Goal: Entertainment & Leisure: Consume media (video, audio)

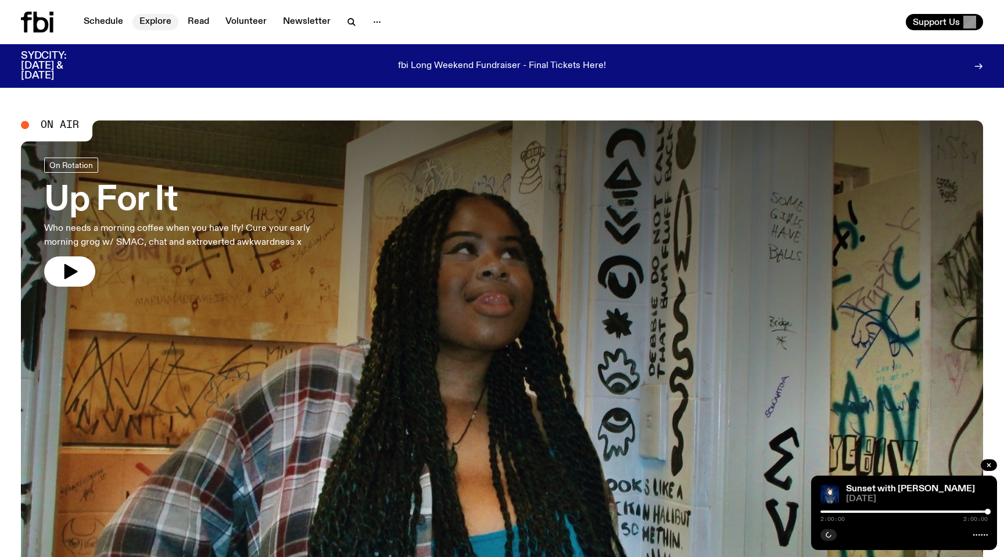
click at [150, 22] on link "Explore" at bounding box center [156, 22] width 46 height 16
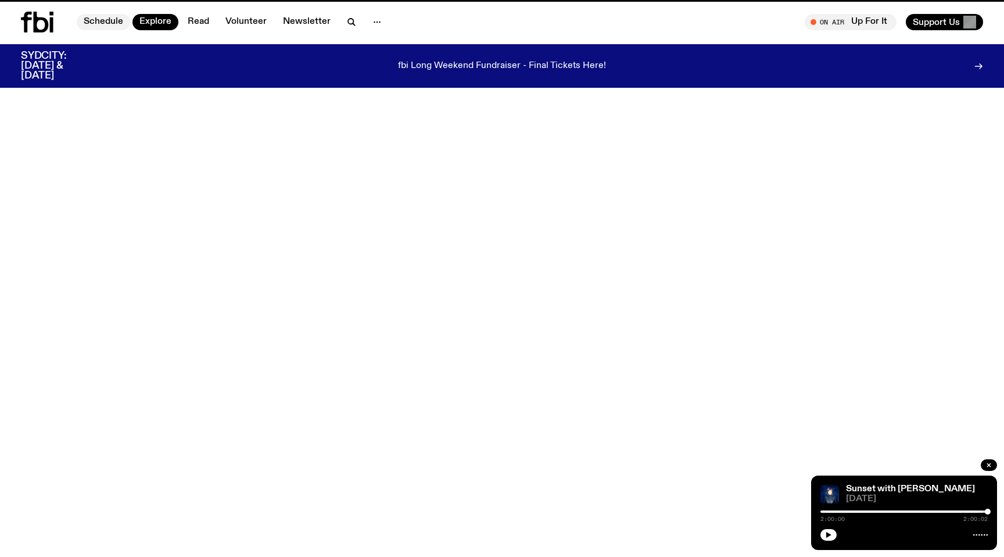
click at [102, 20] on link "Schedule" at bounding box center [103, 22] width 53 height 16
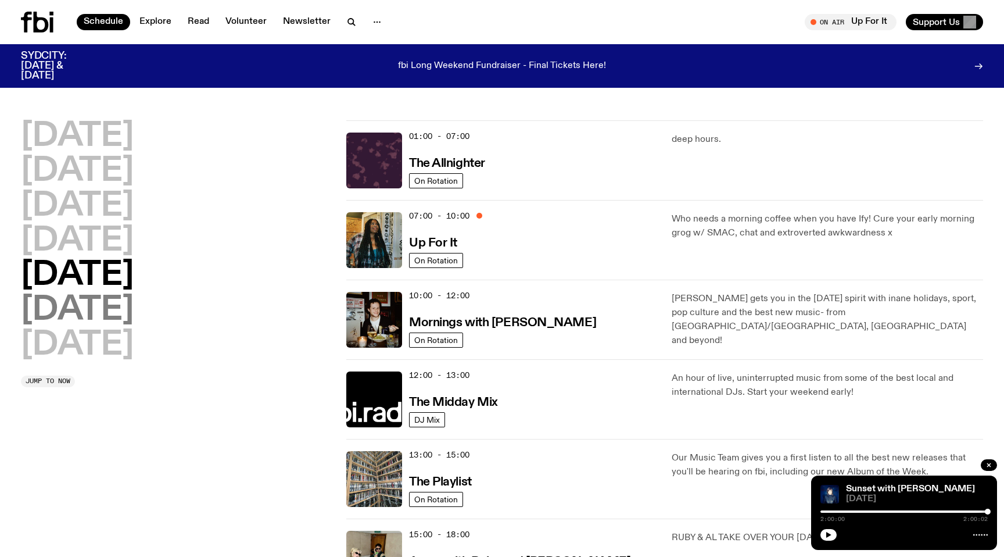
click at [103, 316] on h2 "[DATE]" at bounding box center [77, 310] width 113 height 33
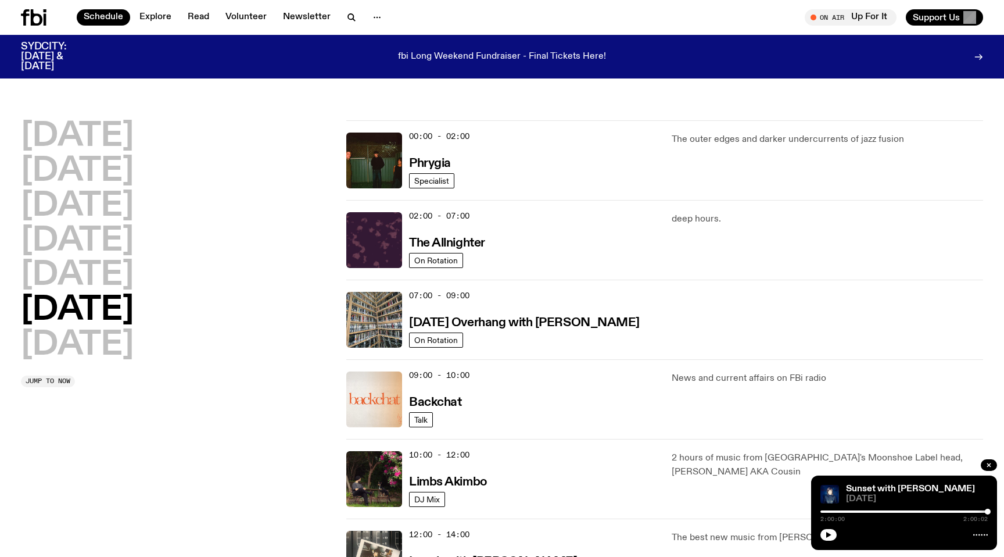
scroll to position [32, 0]
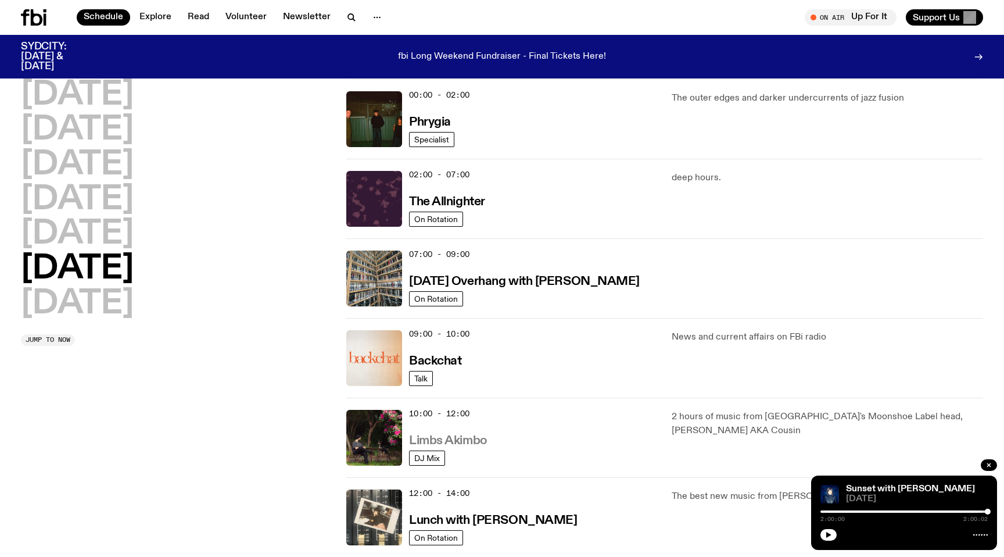
click at [446, 435] on h3 "Limbs Akimbo" at bounding box center [448, 441] width 78 height 12
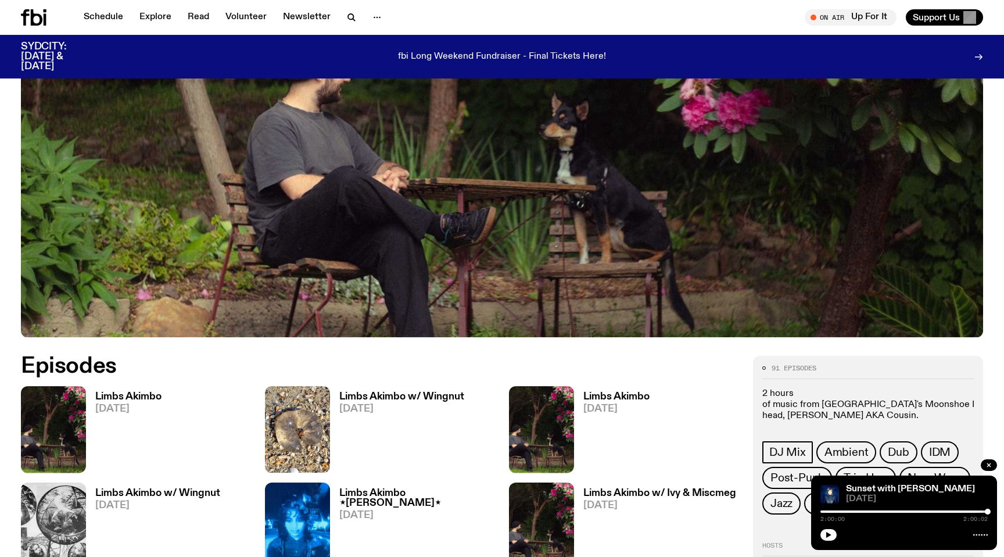
scroll to position [438, 0]
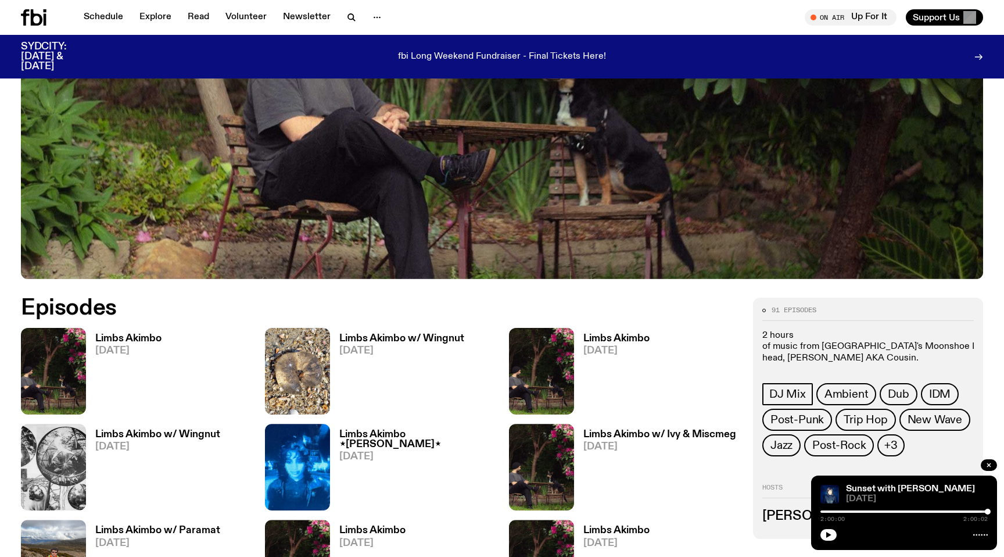
click at [135, 336] on h3 "Limbs Akimbo" at bounding box center [128, 339] width 66 height 10
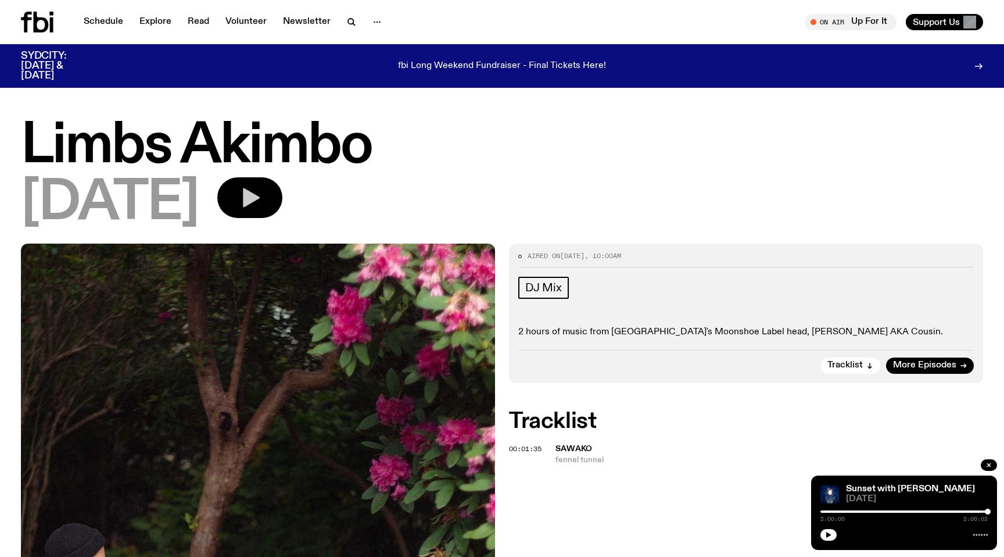
click at [260, 198] on icon "button" at bounding box center [251, 197] width 17 height 19
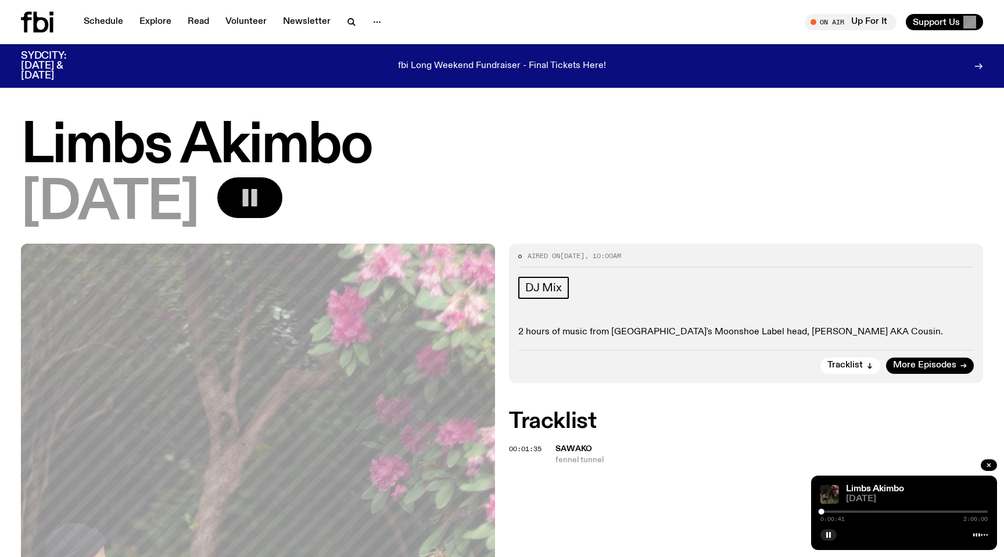
click at [825, 511] on div at bounding box center [904, 511] width 167 height 2
click at [282, 205] on button "button" at bounding box center [249, 197] width 65 height 41
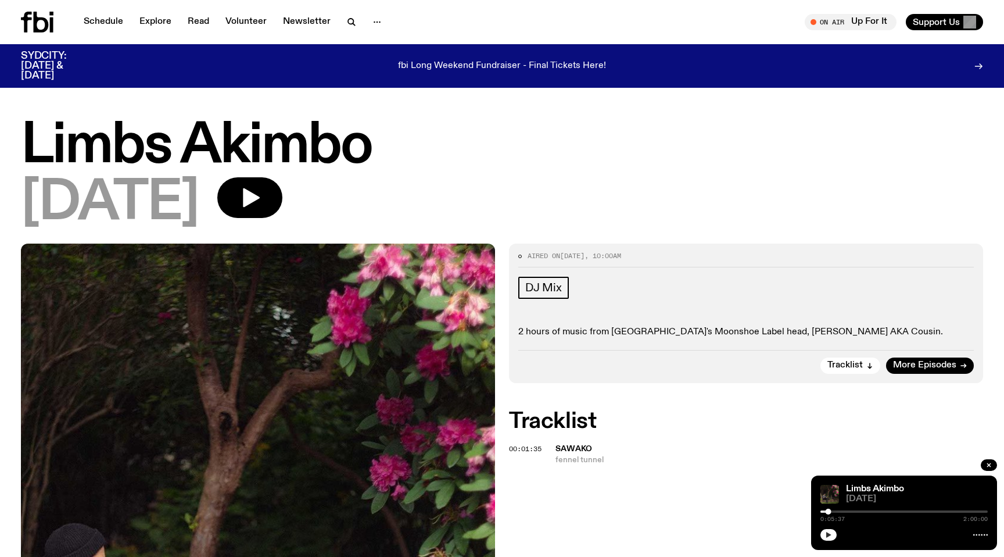
click at [832, 534] on icon "button" at bounding box center [828, 534] width 7 height 7
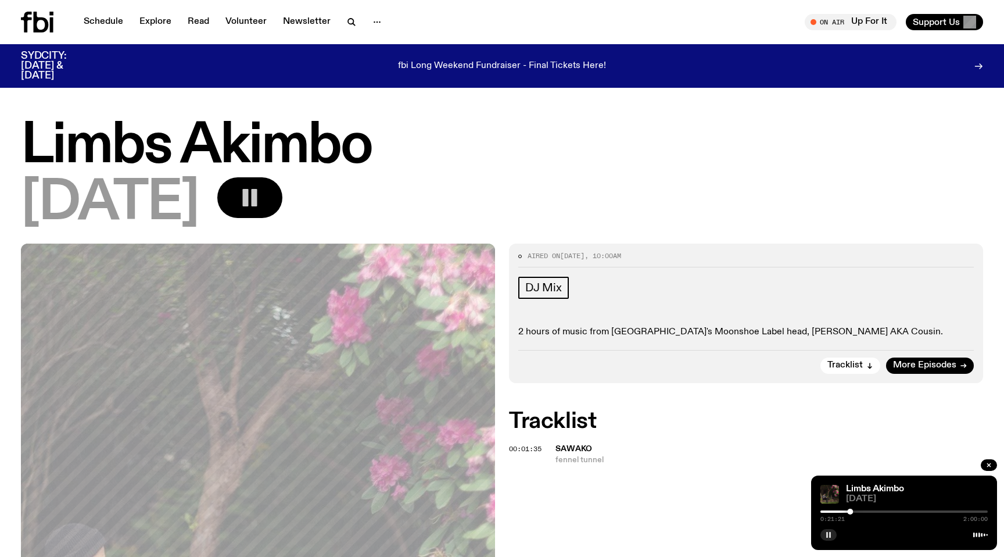
click at [262, 192] on icon "button" at bounding box center [249, 197] width 23 height 23
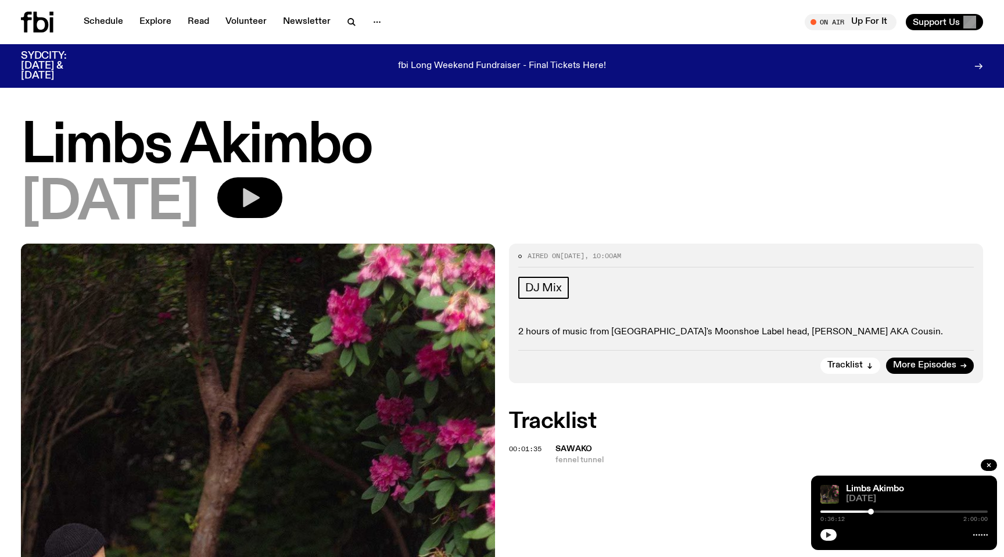
click at [826, 531] on icon "button" at bounding box center [828, 534] width 7 height 7
